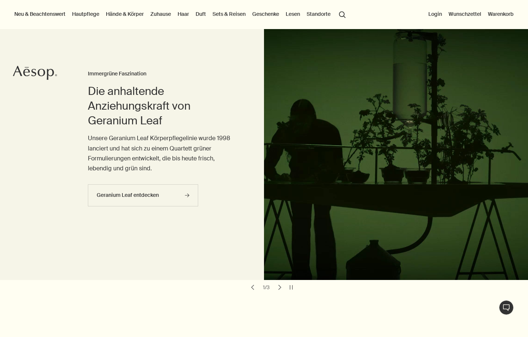
scroll to position [34, 0]
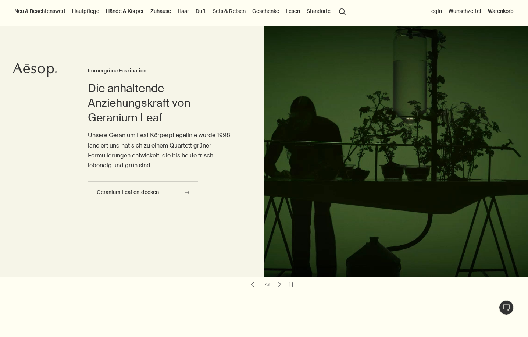
click at [281, 283] on button "chevron" at bounding box center [279, 284] width 10 height 10
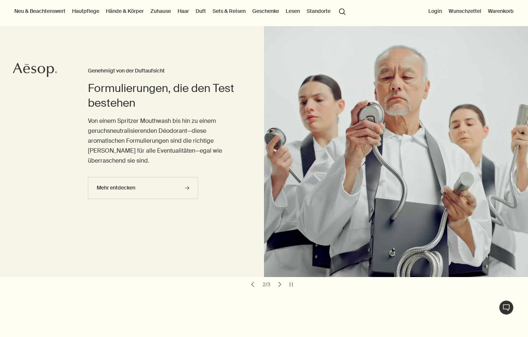
click at [280, 283] on button "chevron" at bounding box center [279, 284] width 10 height 10
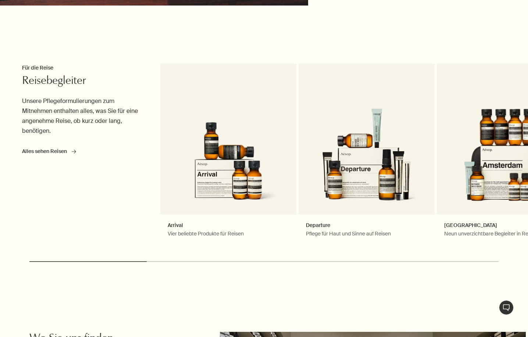
scroll to position [1767, 0]
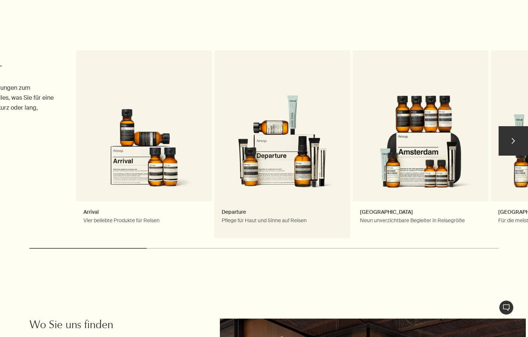
drag, startPoint x: 355, startPoint y: 121, endPoint x: 212, endPoint y: 133, distance: 143.9
click at [219, 133] on link "Departure Pflege für Haut und Sinne auf Reisen" at bounding box center [282, 144] width 136 height 188
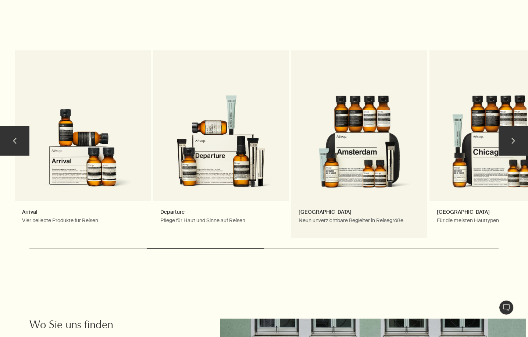
drag, startPoint x: 358, startPoint y: 130, endPoint x: 240, endPoint y: 146, distance: 119.0
click at [291, 145] on link "Amsterdam Neun unverzichtbare Begleiter in Reisegröße" at bounding box center [359, 144] width 136 height 188
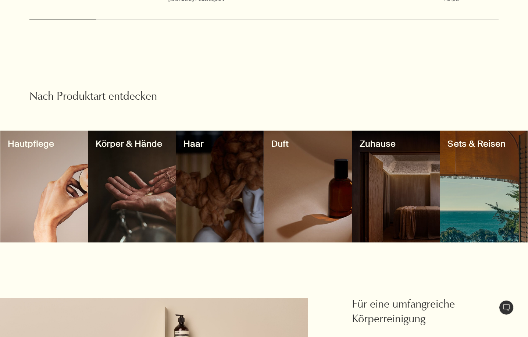
scroll to position [560, 0]
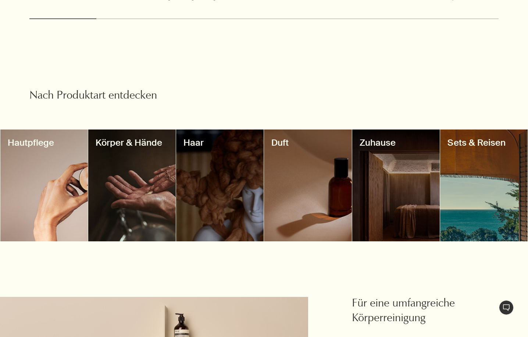
click at [214, 164] on div at bounding box center [219, 185] width 87 height 112
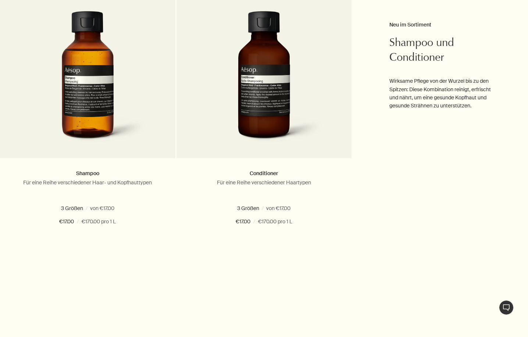
scroll to position [445, 0]
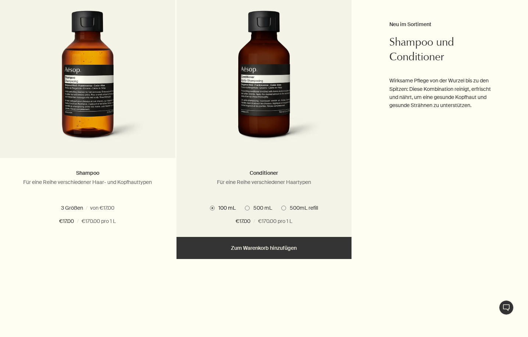
click at [269, 96] on img at bounding box center [264, 79] width 118 height 136
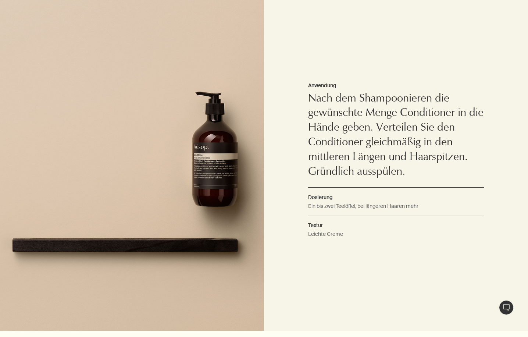
scroll to position [542, 0]
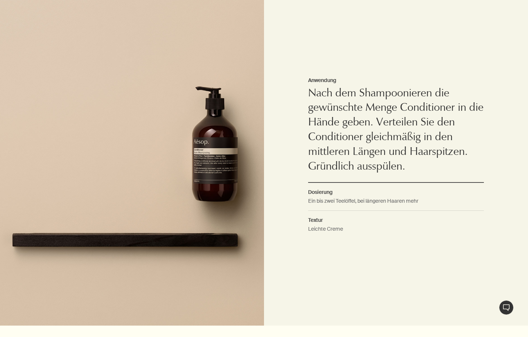
click at [339, 200] on dd "Ein bis zwei Teelöffel, bei längeren Haaren mehr" at bounding box center [396, 204] width 176 height 14
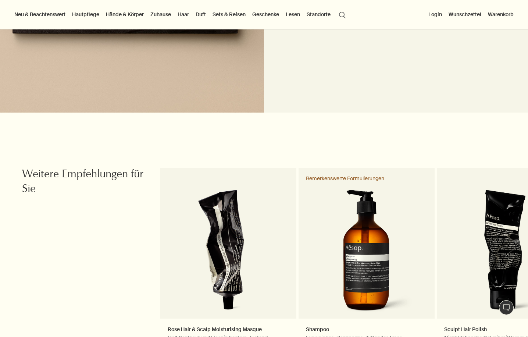
scroll to position [708, 0]
